Goal: Task Accomplishment & Management: Manage account settings

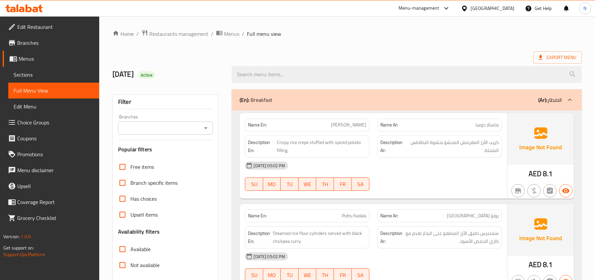
scroll to position [4102, 0]
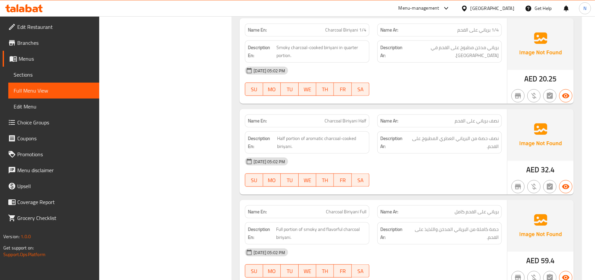
click at [352, 134] on div "Description En: Half portion of aromatic charcoal-cooked biriyani." at bounding box center [307, 142] width 124 height 22
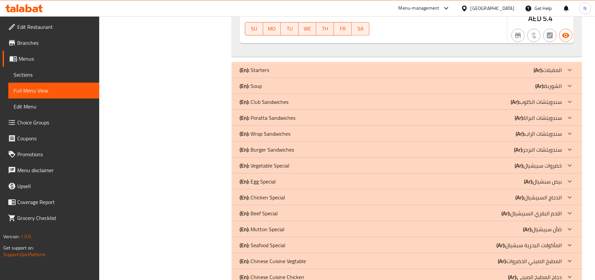
scroll to position [2290, 0]
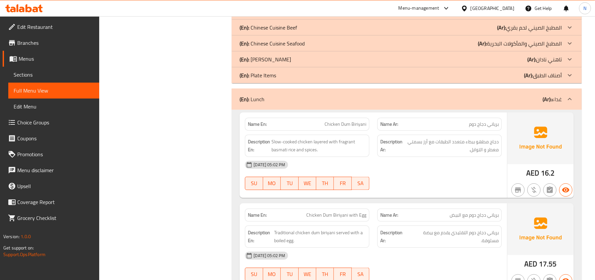
click at [359, 97] on div "(En): Lunch (Ar): غداء" at bounding box center [406, 99] width 350 height 21
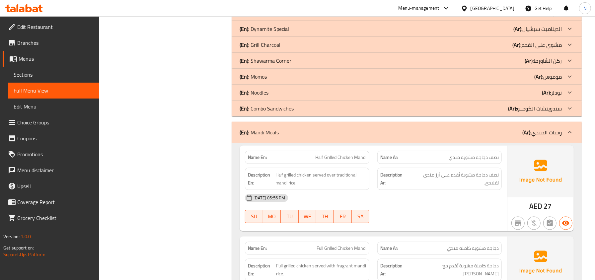
scroll to position [2422, 0]
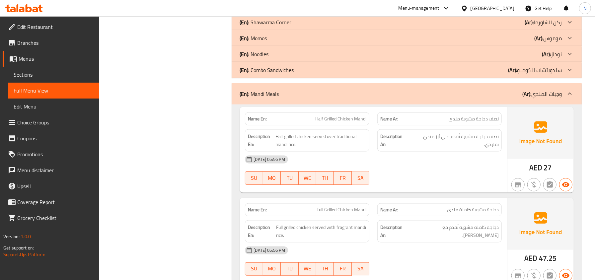
click at [352, 115] on span "Half Grilled Chicken Mandi" at bounding box center [340, 118] width 51 height 7
copy span "Half Grilled Chicken Mandi"
click at [332, 199] on div "Name En: Full Grilled Chicken Mandi" at bounding box center [307, 209] width 132 height 21
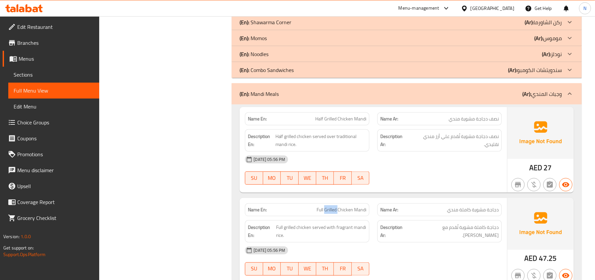
click at [332, 199] on div "Name En: Full Grilled Chicken Mandi" at bounding box center [307, 209] width 132 height 21
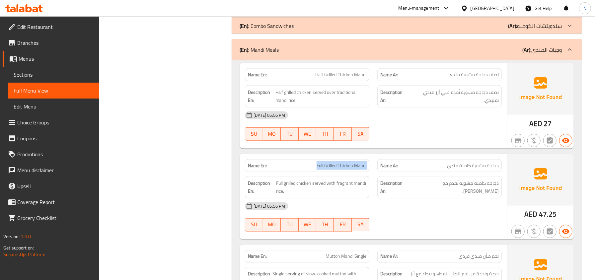
scroll to position [2511, 0]
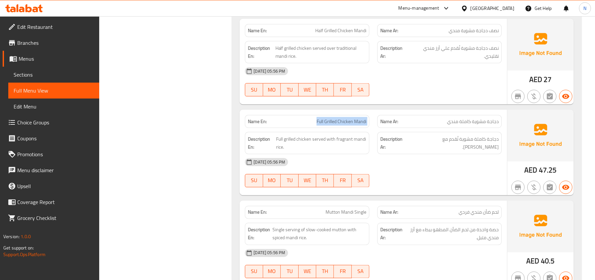
click at [338, 115] on div "Name En: Full Grilled Chicken Mandi" at bounding box center [307, 121] width 124 height 13
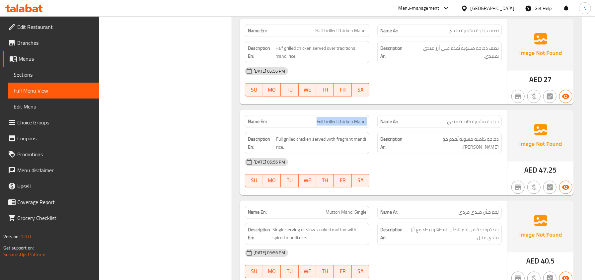
click at [340, 118] on span "Full Grilled Chicken Mandi" at bounding box center [341, 121] width 50 height 7
click at [344, 118] on span "Full Grilled Chicken Mandi" at bounding box center [341, 121] width 50 height 7
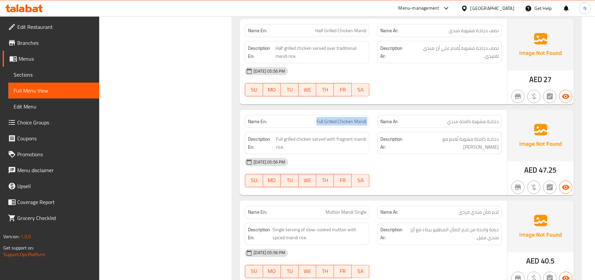
click at [344, 118] on span "Full Grilled Chicken Mandi" at bounding box center [341, 121] width 50 height 7
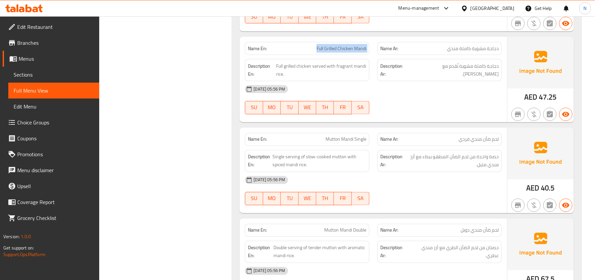
scroll to position [2599, 0]
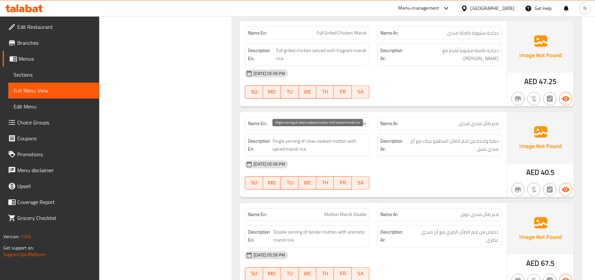
click at [274, 137] on span "Single serving of slow-cooked mutton with spiced mandi rice." at bounding box center [319, 145] width 94 height 16
copy span "Single"
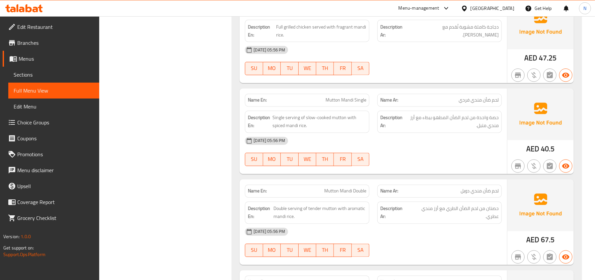
scroll to position [2643, 0]
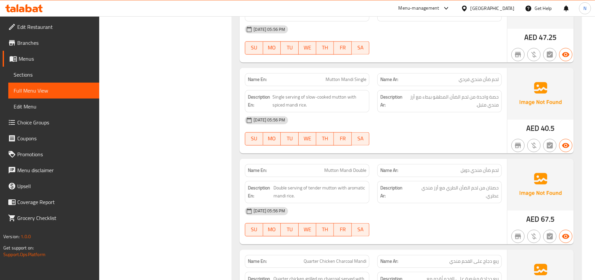
click at [358, 76] on span "Mutton Mandi Single" at bounding box center [345, 79] width 41 height 7
copy span "Single"
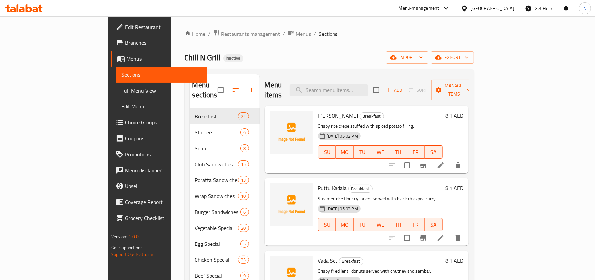
click at [342, 84] on input "search" at bounding box center [329, 90] width 78 height 12
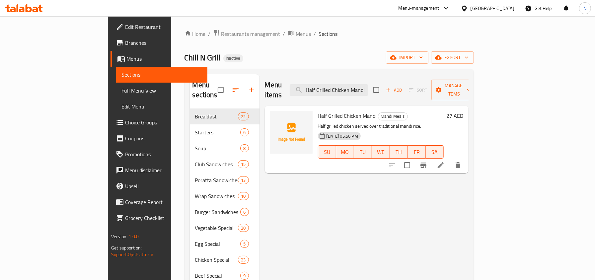
type input "Half Grilled Chicken Mandi"
click at [450, 159] on li at bounding box center [440, 165] width 19 height 12
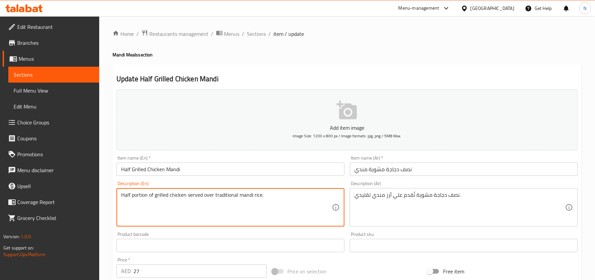
type textarea "Half portion of grilled chicken served over traditional mandi rice."
click at [140, 198] on textarea "Half portion of grilled chicken served over traditional mandi rice." at bounding box center [226, 208] width 211 height 32
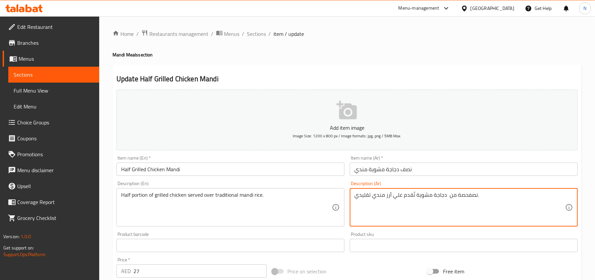
drag, startPoint x: 464, startPoint y: 194, endPoint x: 455, endPoint y: 193, distance: 9.3
type textarea "نصف كمية من دجاجة مشوية تُقدم علي أرز مندي تقليدي."
click at [427, 173] on input "نصف دجاجة مشوية مندي" at bounding box center [464, 169] width 228 height 13
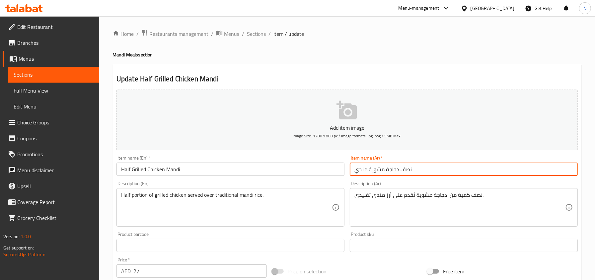
click at [170, 169] on input "Half Grilled Chicken Mandi" at bounding box center [230, 169] width 228 height 13
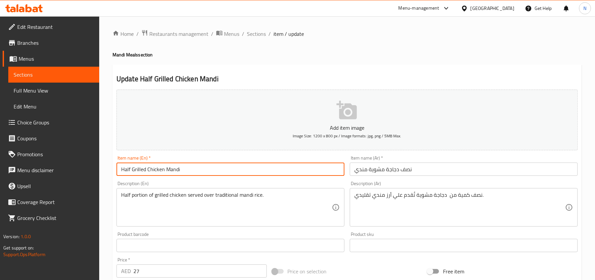
click at [170, 169] on input "Half Grilled Chicken Mandi" at bounding box center [230, 169] width 228 height 13
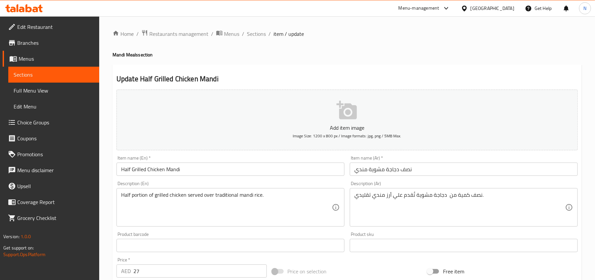
click at [314, 172] on input "Half Grilled Chicken Mandi" at bounding box center [230, 169] width 228 height 13
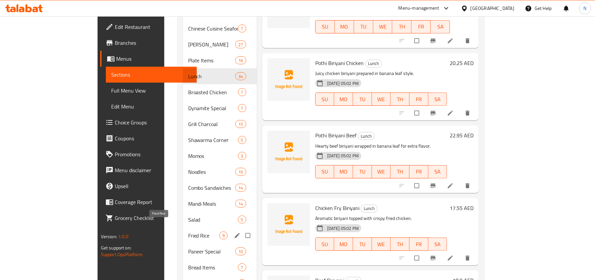
scroll to position [354, 0]
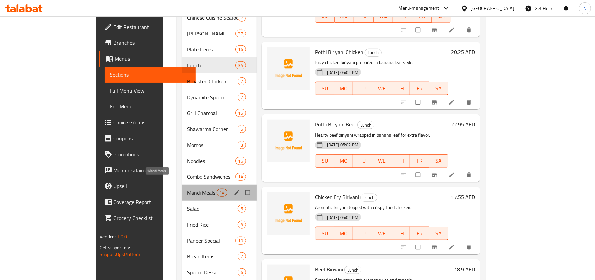
click at [187, 189] on span "Mandi Meals" at bounding box center [201, 193] width 29 height 8
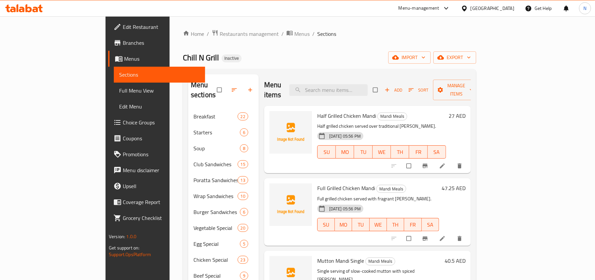
click at [444, 236] on icon at bounding box center [441, 238] width 5 height 5
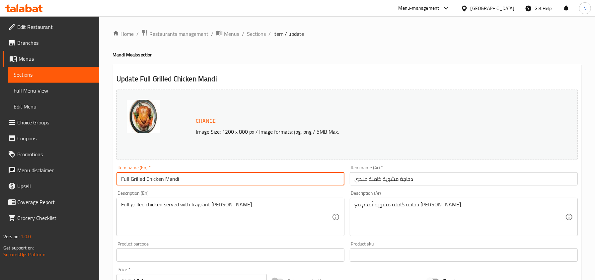
click at [167, 174] on input "Full Grilled Chicken Mandi" at bounding box center [230, 178] width 228 height 13
click at [258, 33] on span "Sections" at bounding box center [256, 34] width 19 height 8
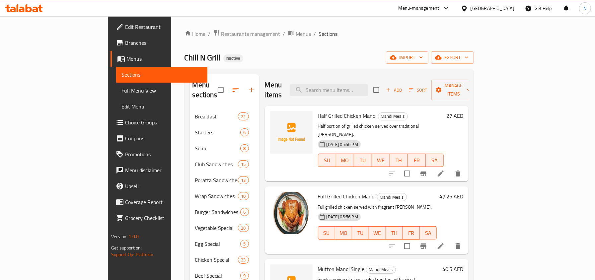
drag, startPoint x: 316, startPoint y: 65, endPoint x: 306, endPoint y: 94, distance: 30.3
click at [306, 94] on div "Menu items Add Sort Manage items" at bounding box center [367, 90] width 204 height 32
click at [318, 191] on span "Full Grilled Chicken Mandi" at bounding box center [347, 196] width 58 height 10
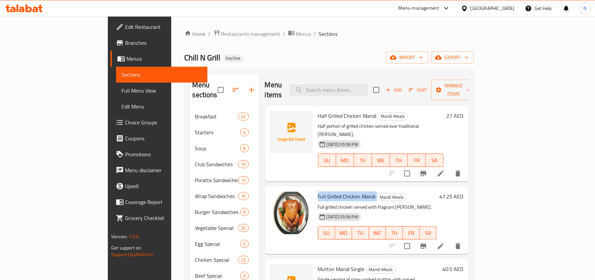
copy h6 "Full Grilled Chicken Mandi"
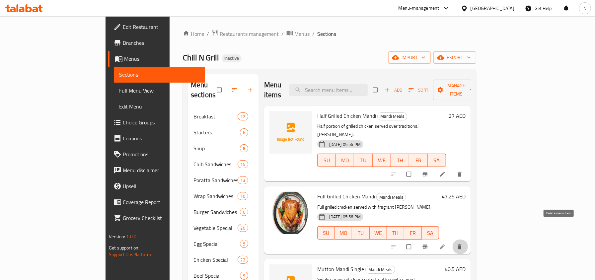
click at [463, 243] on icon "delete" at bounding box center [459, 246] width 7 height 7
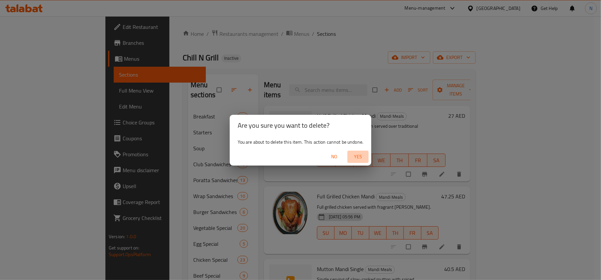
click at [360, 155] on span "Yes" at bounding box center [358, 157] width 16 height 8
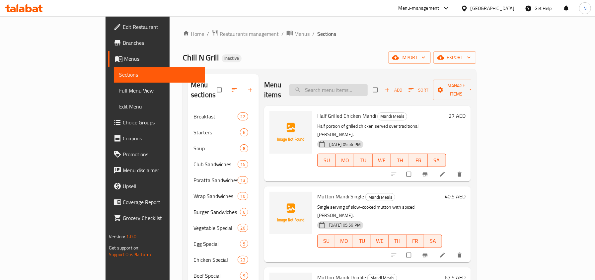
click at [357, 84] on input "search" at bounding box center [328, 90] width 78 height 12
paste input "Full Grilled Chicken Mandi"
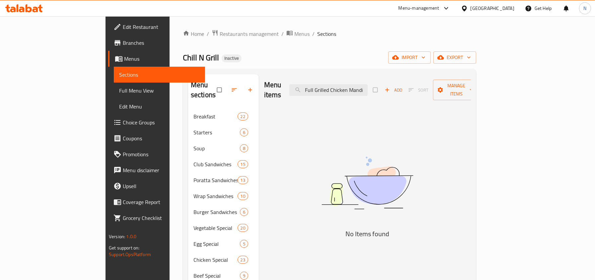
type input "Full Grilled Chicken Mandi"
click at [367, 88] on input "Full Grilled Chicken Mandi" at bounding box center [328, 90] width 78 height 12
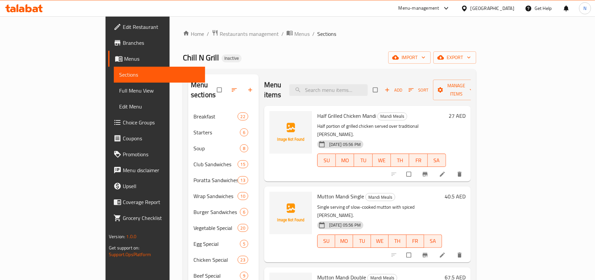
scroll to position [44, 0]
